Goal: Task Accomplishment & Management: Manage account settings

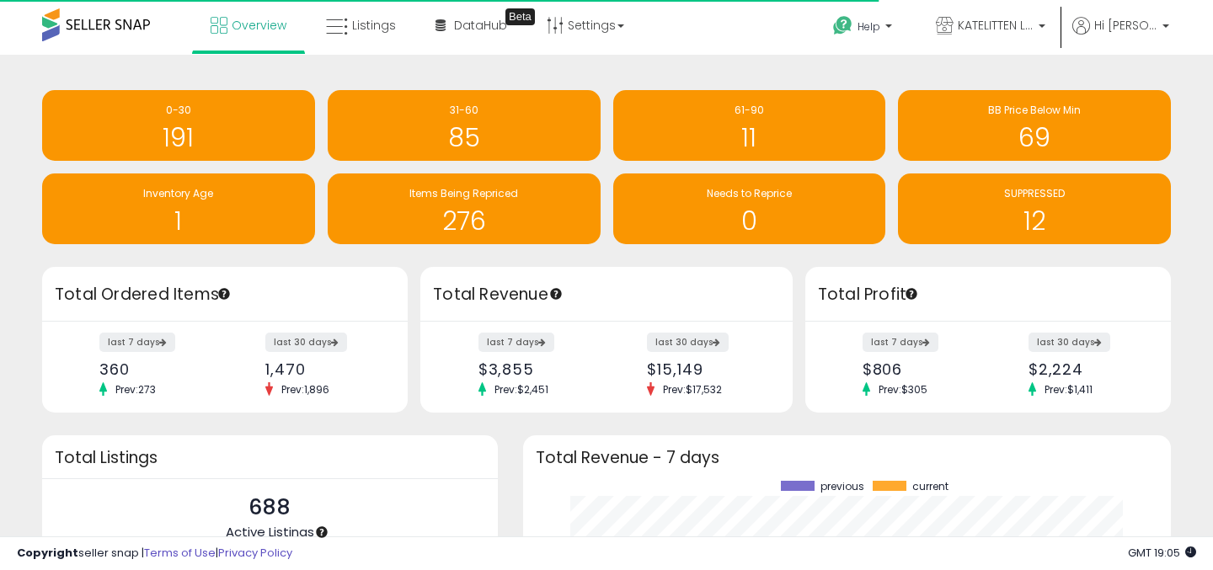
scroll to position [234, 614]
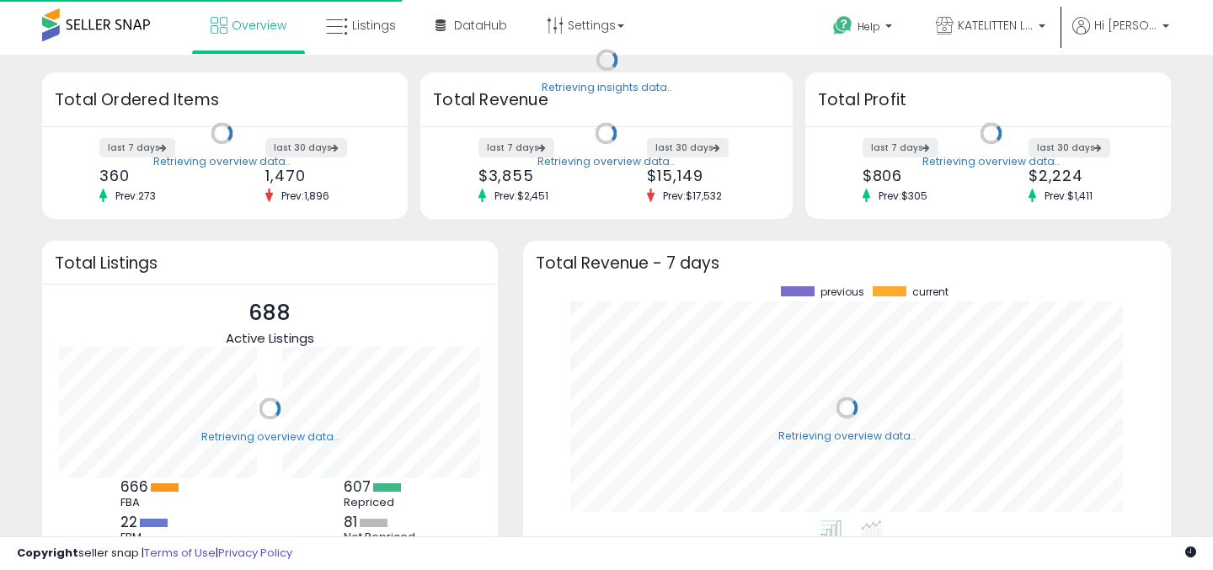
scroll to position [234, 614]
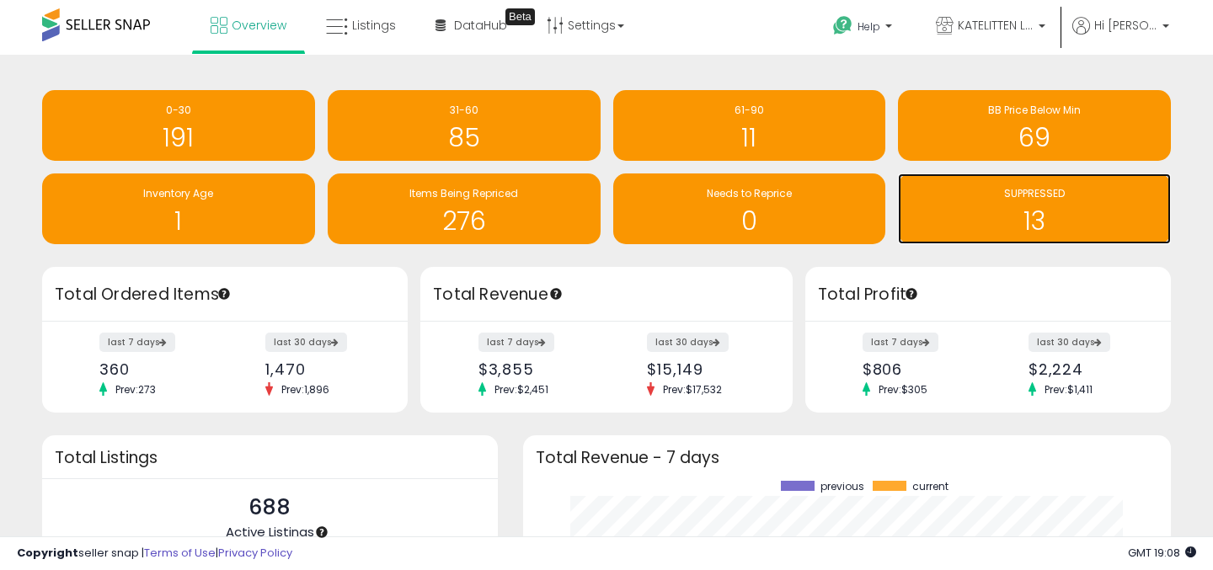
click at [1000, 213] on h1 "13" at bounding box center [1034, 221] width 256 height 28
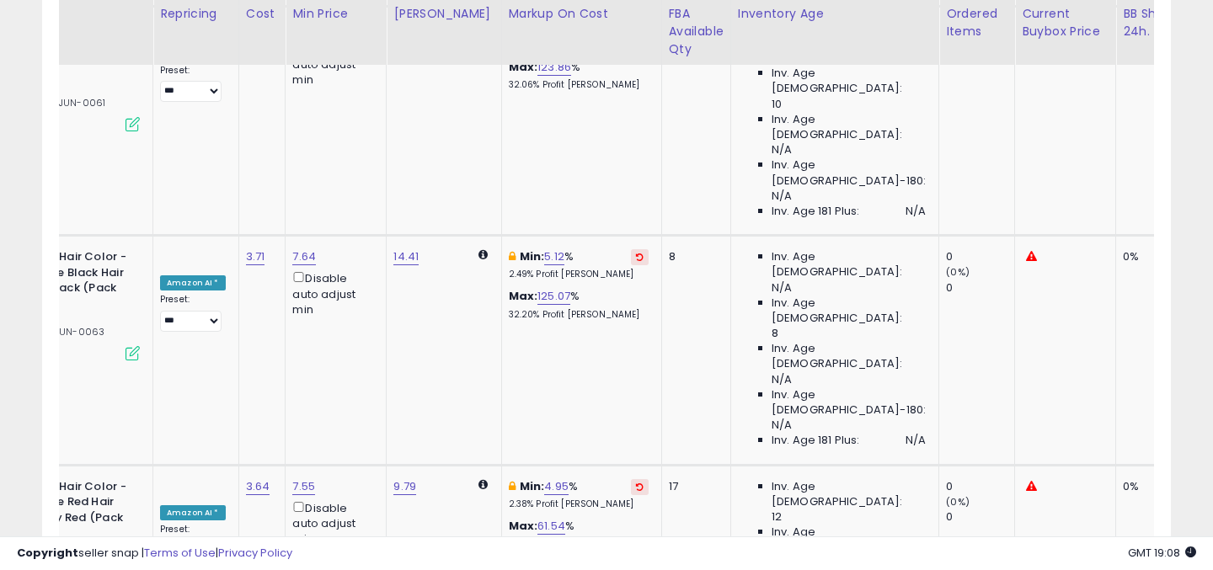
scroll to position [0, 87]
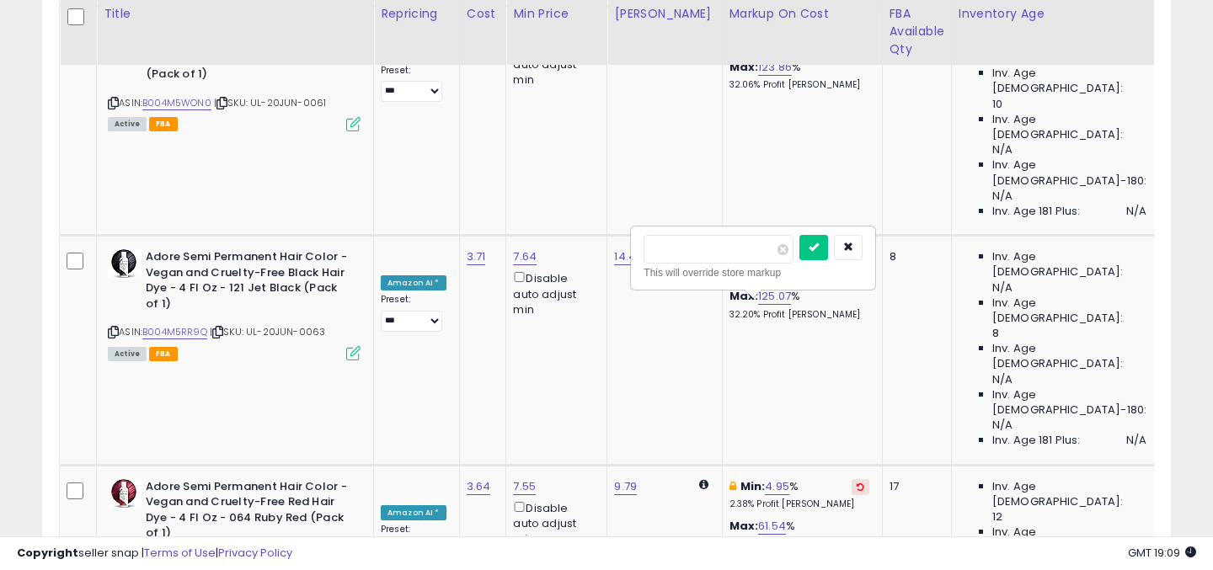
drag, startPoint x: 697, startPoint y: 245, endPoint x: 612, endPoint y: 245, distance: 85.1
click at [612, 245] on tbody "Dr Teals Ultra Moisturizing Bath Bomb Lavender ASIN: B07FC31R4B | SKU: PK-24FEB…" at bounding box center [736, 580] width 1353 height 2982
type input "***"
click at [828, 239] on button "submit" at bounding box center [813, 247] width 29 height 25
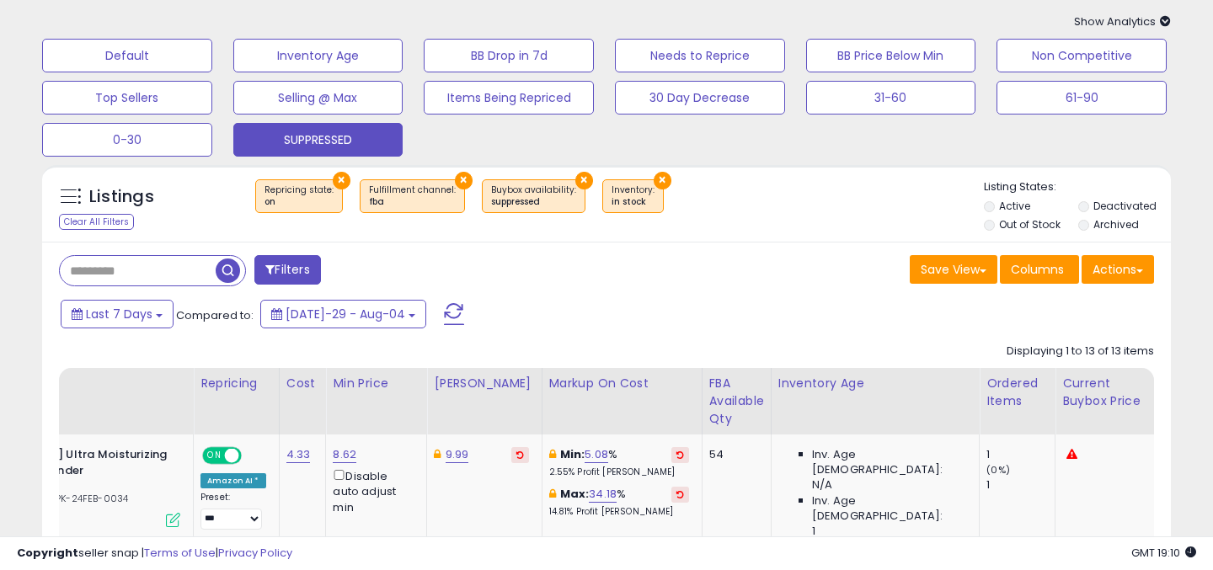
scroll to position [0, 0]
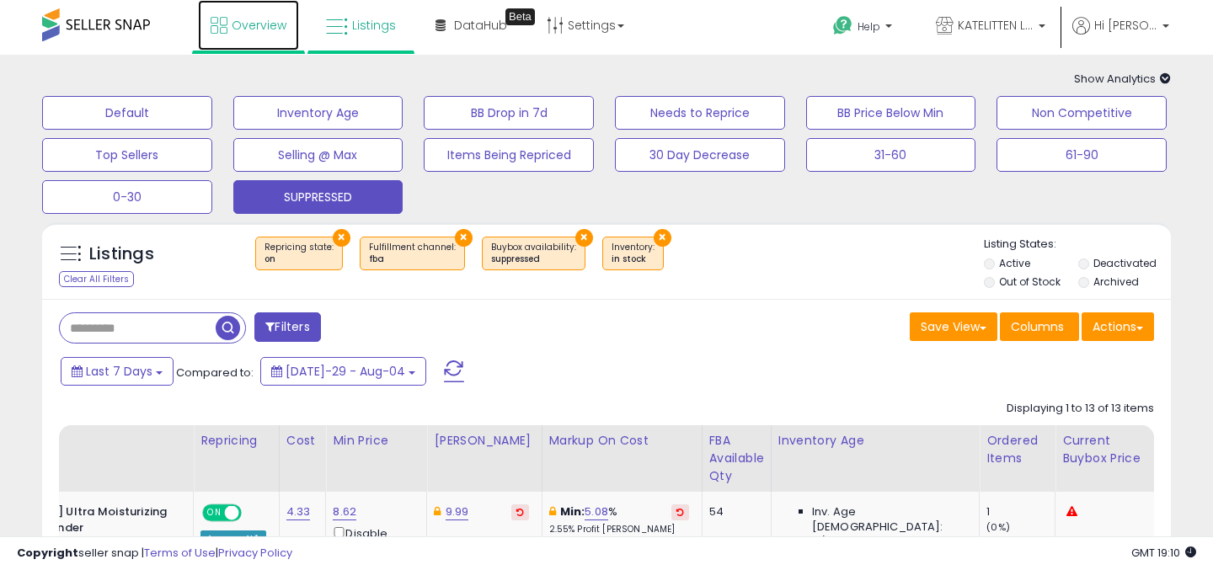
click at [217, 39] on link "Overview" at bounding box center [248, 25] width 101 height 51
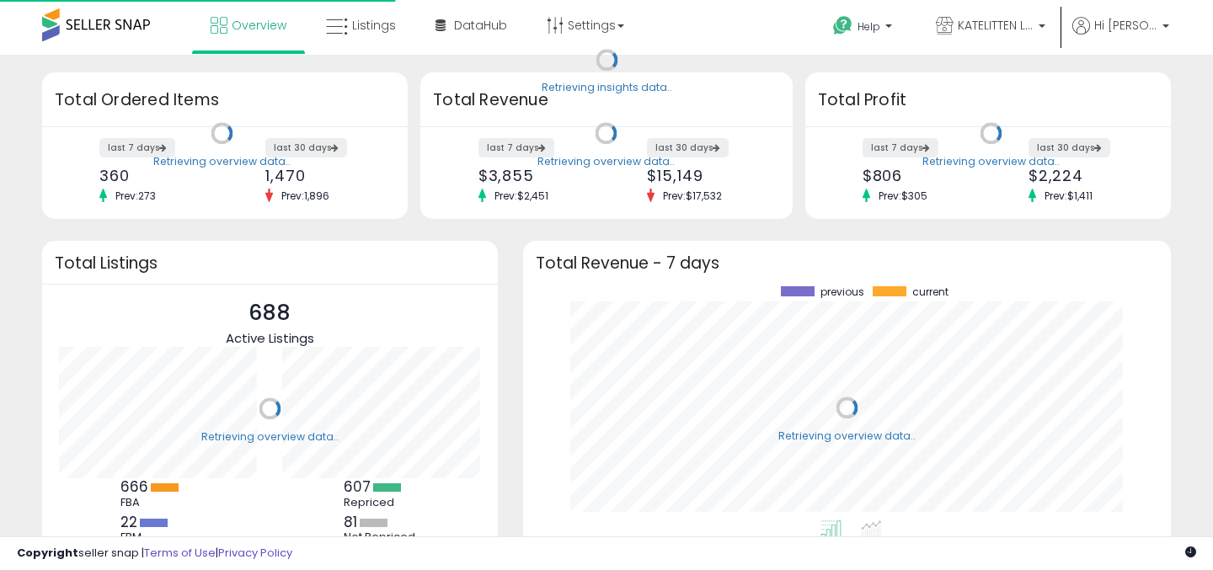
scroll to position [234, 614]
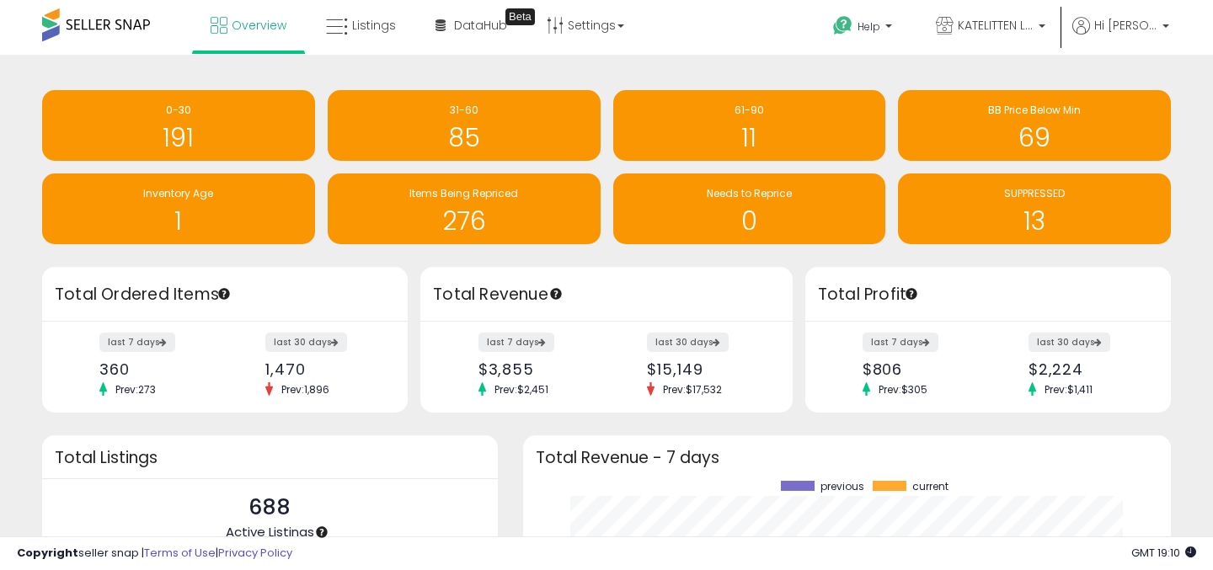
click at [411, 260] on div "Retrieving insights data.. 0-30 191 31-60 85 61-90 1" at bounding box center [606, 169] width 1154 height 195
